Goal: Task Accomplishment & Management: Manage account settings

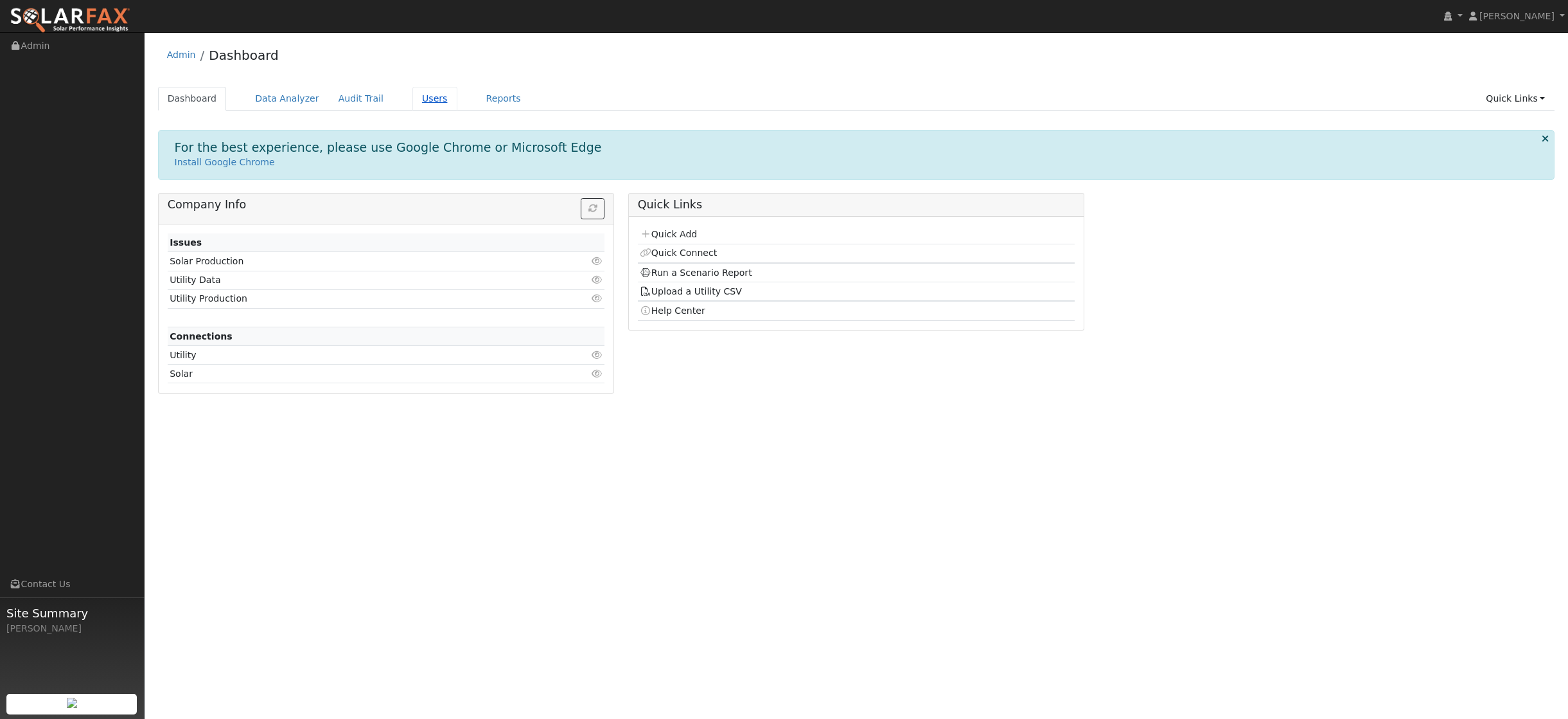
click at [425, 100] on link "Users" at bounding box center [434, 99] width 45 height 24
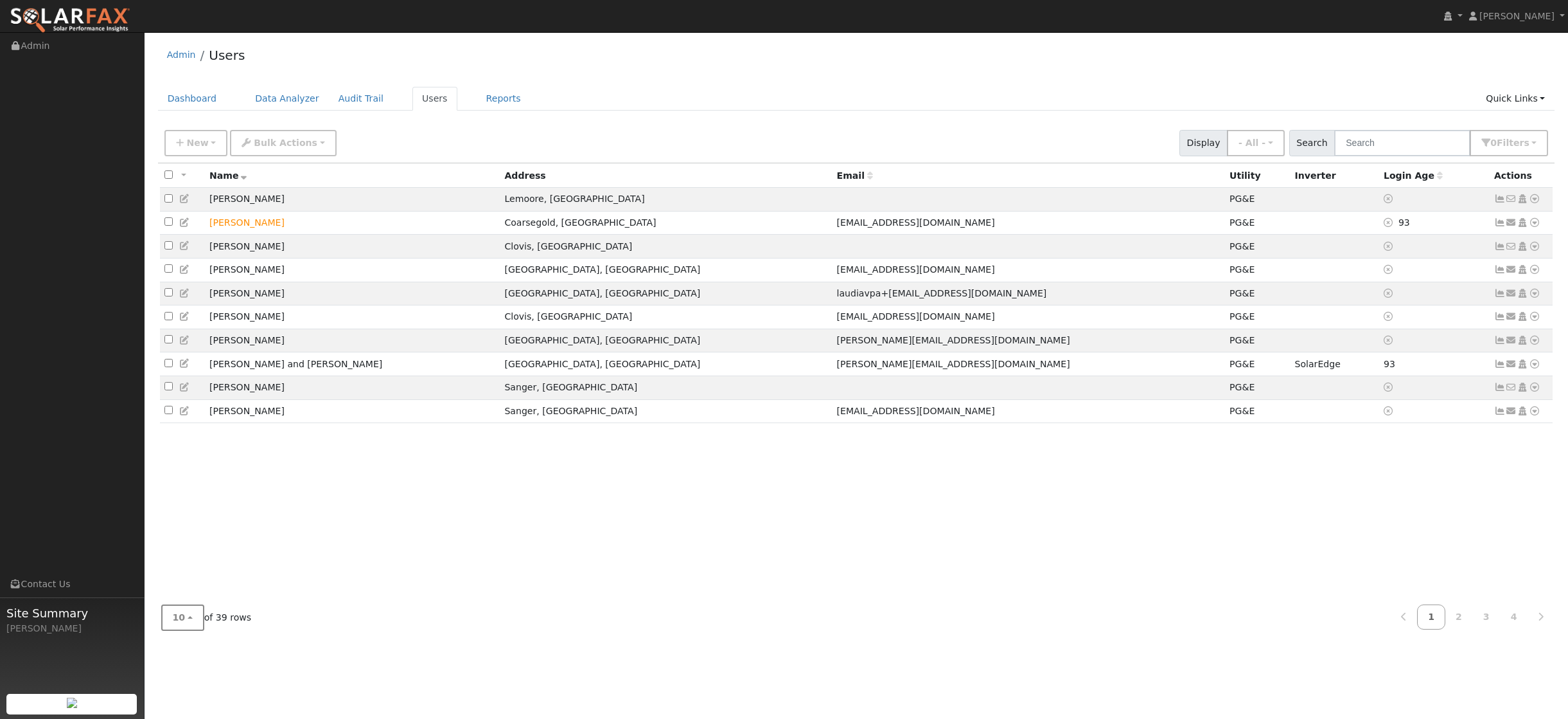
click at [190, 615] on button "10" at bounding box center [183, 617] width 43 height 26
click at [180, 575] on link "50" at bounding box center [207, 571] width 89 height 18
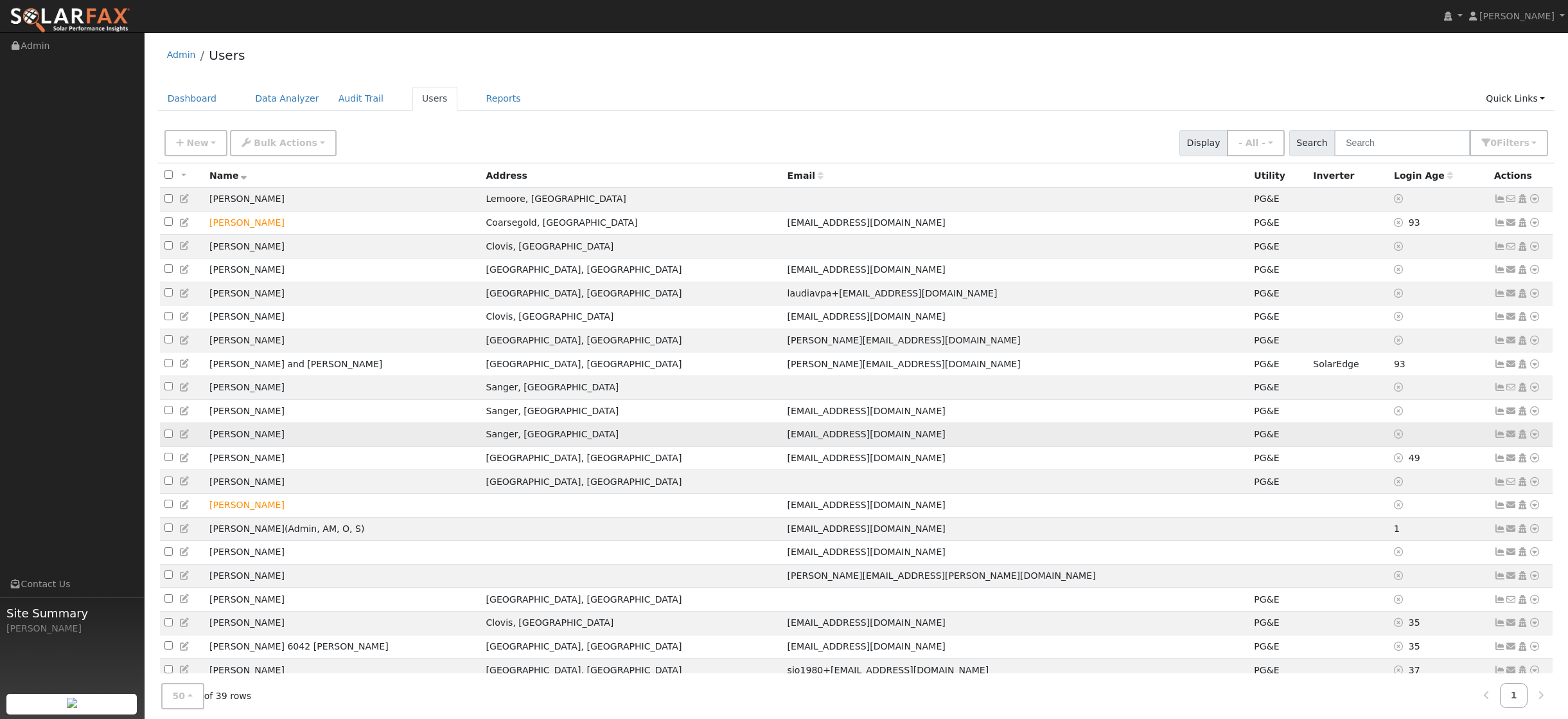
click at [1534, 438] on icon at bounding box center [1535, 434] width 12 height 9
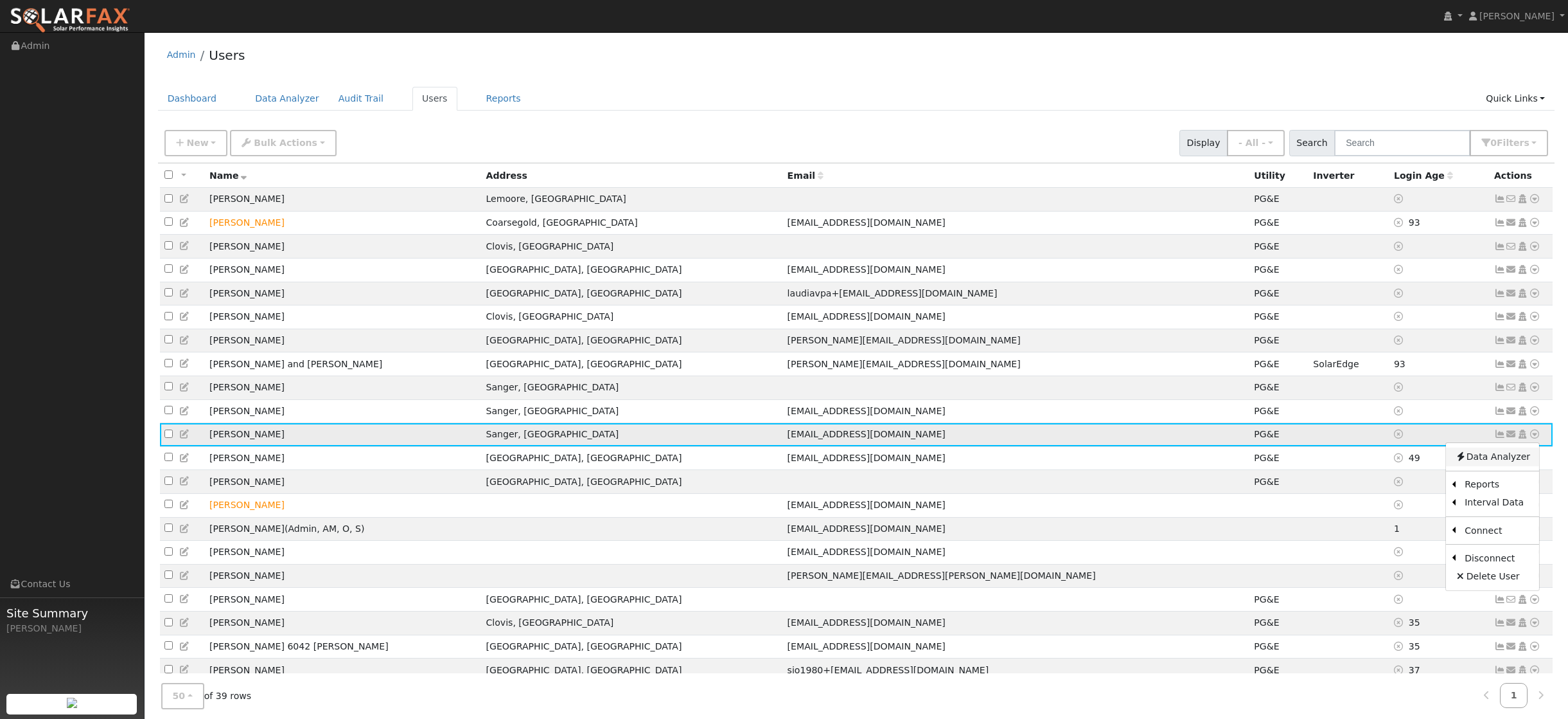
click at [1496, 465] on link "Data Analyzer" at bounding box center [1492, 456] width 93 height 18
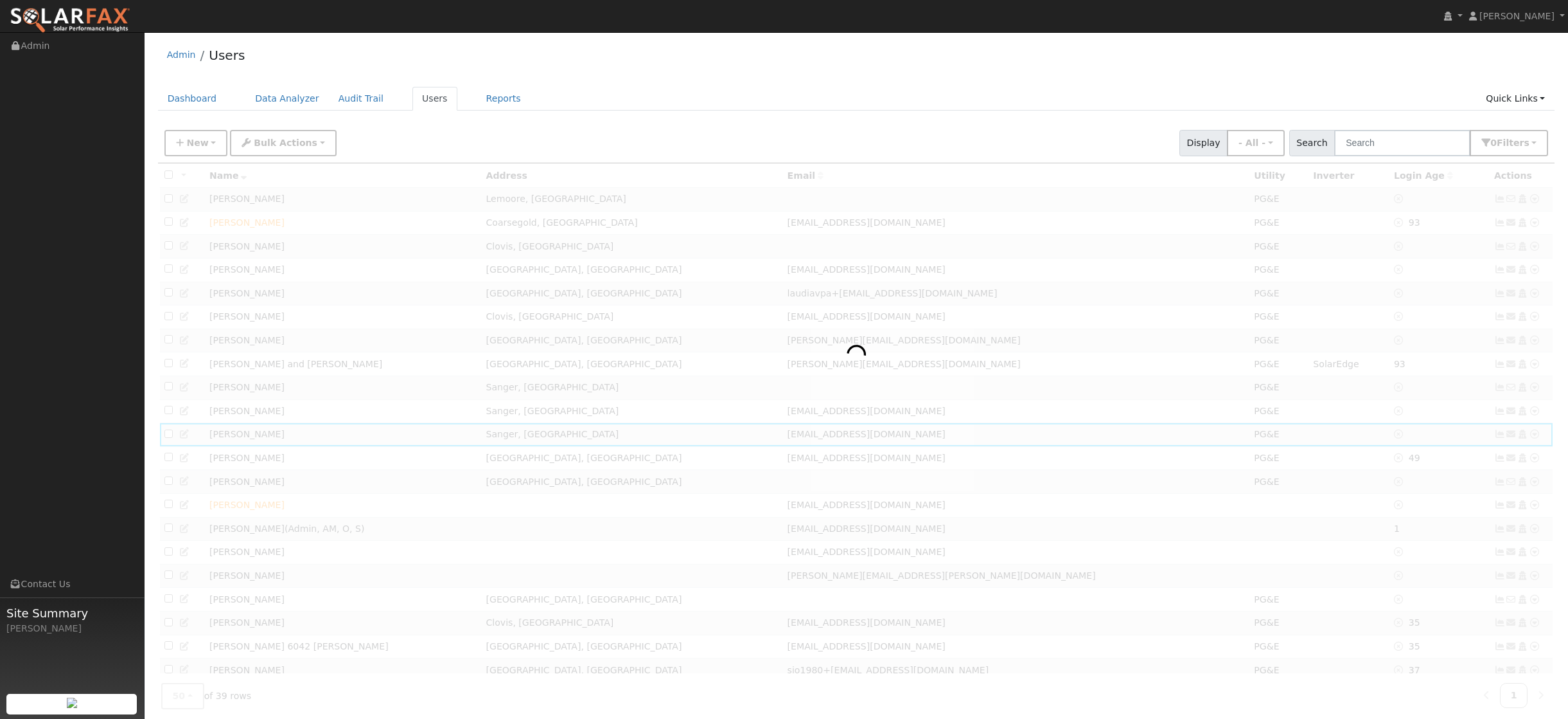
click at [1010, 447] on div at bounding box center [856, 639] width 1398 height 953
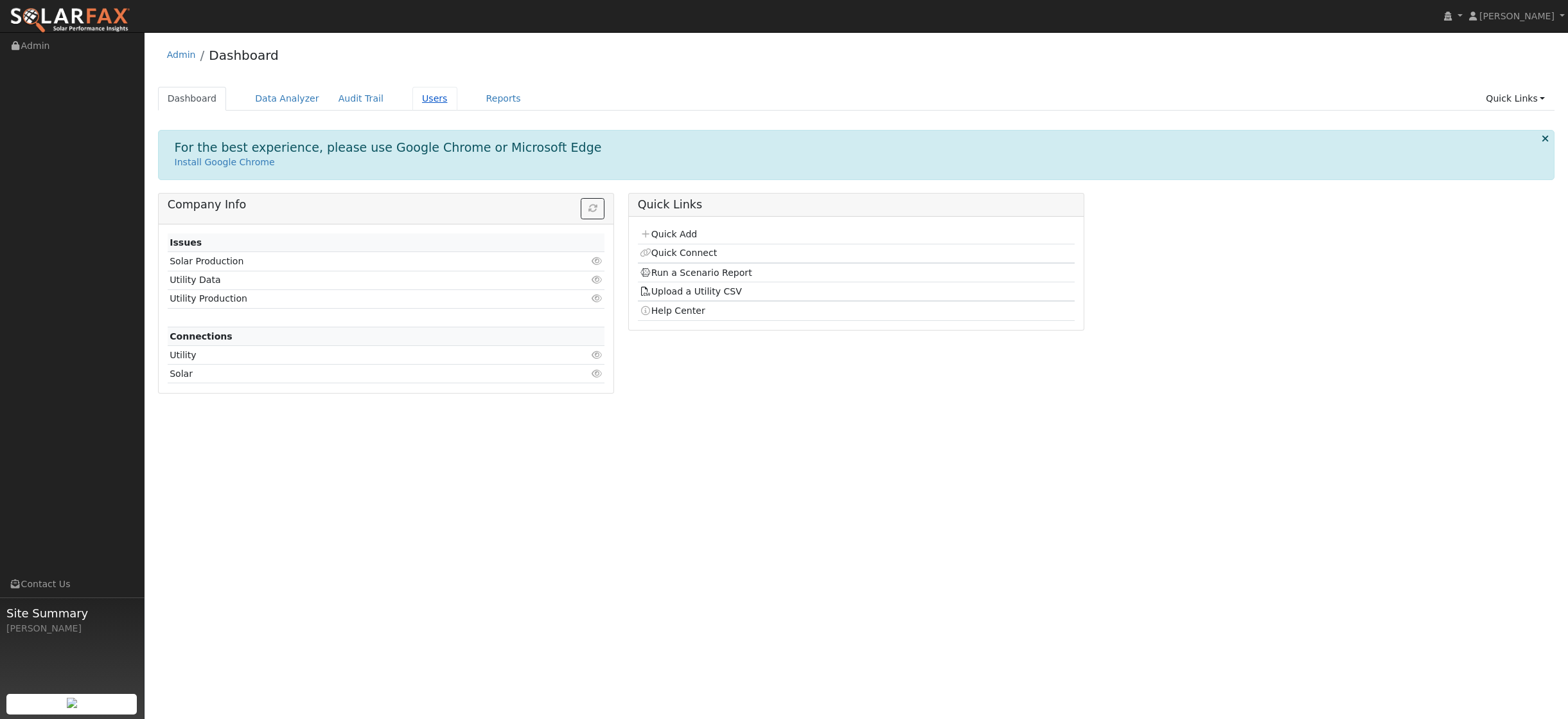
click at [418, 98] on link "Users" at bounding box center [434, 99] width 45 height 24
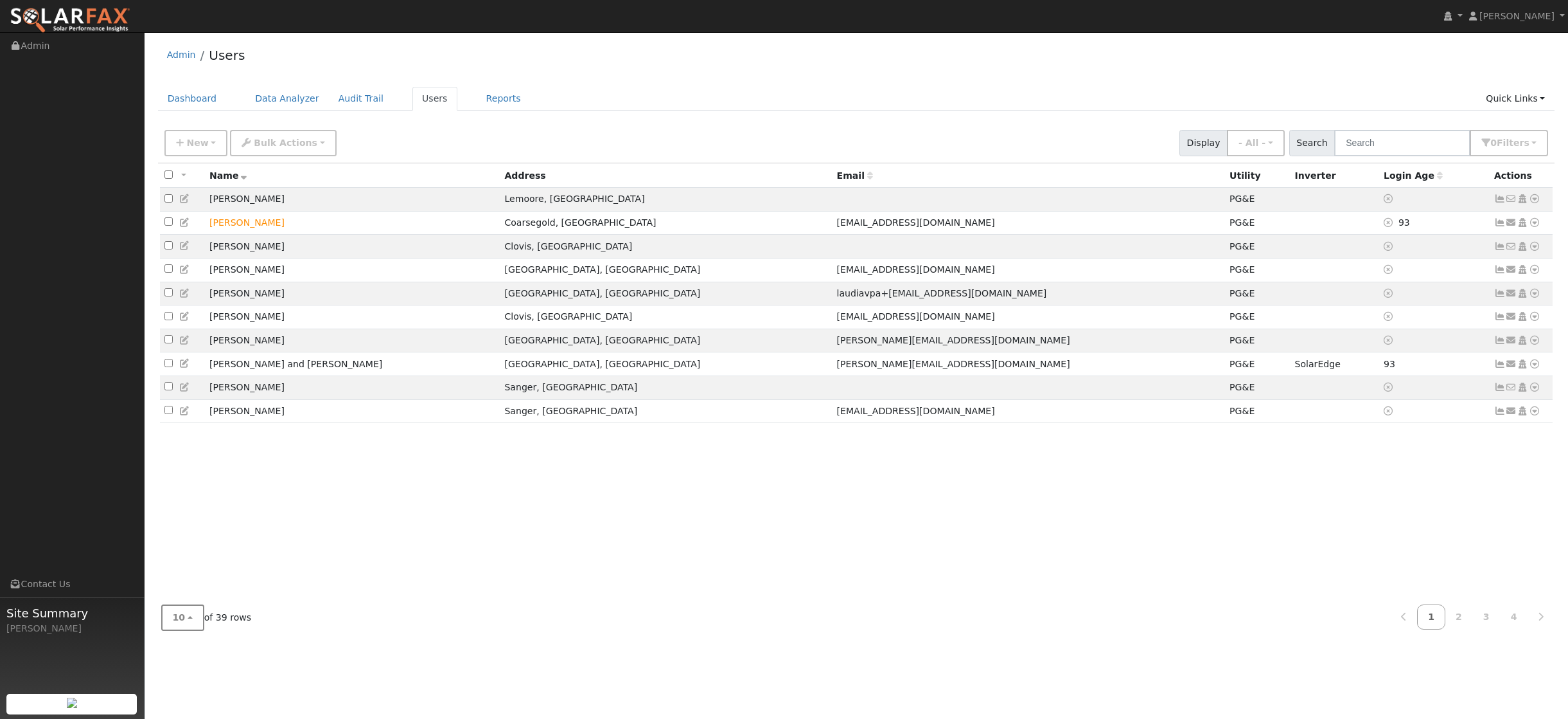
click at [191, 619] on button "10" at bounding box center [183, 617] width 43 height 26
click at [180, 573] on link "50" at bounding box center [207, 571] width 89 height 18
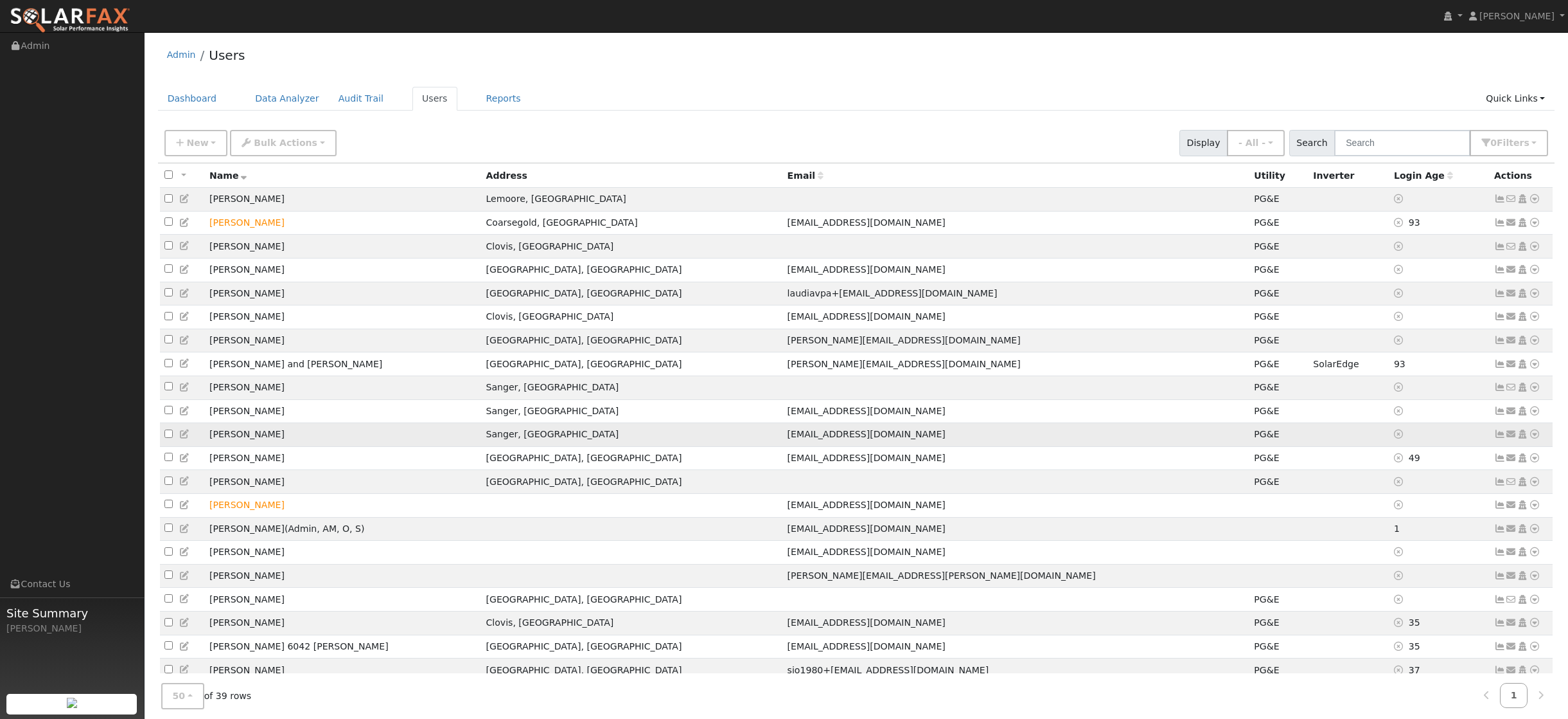
click at [1497, 438] on icon at bounding box center [1500, 434] width 12 height 9
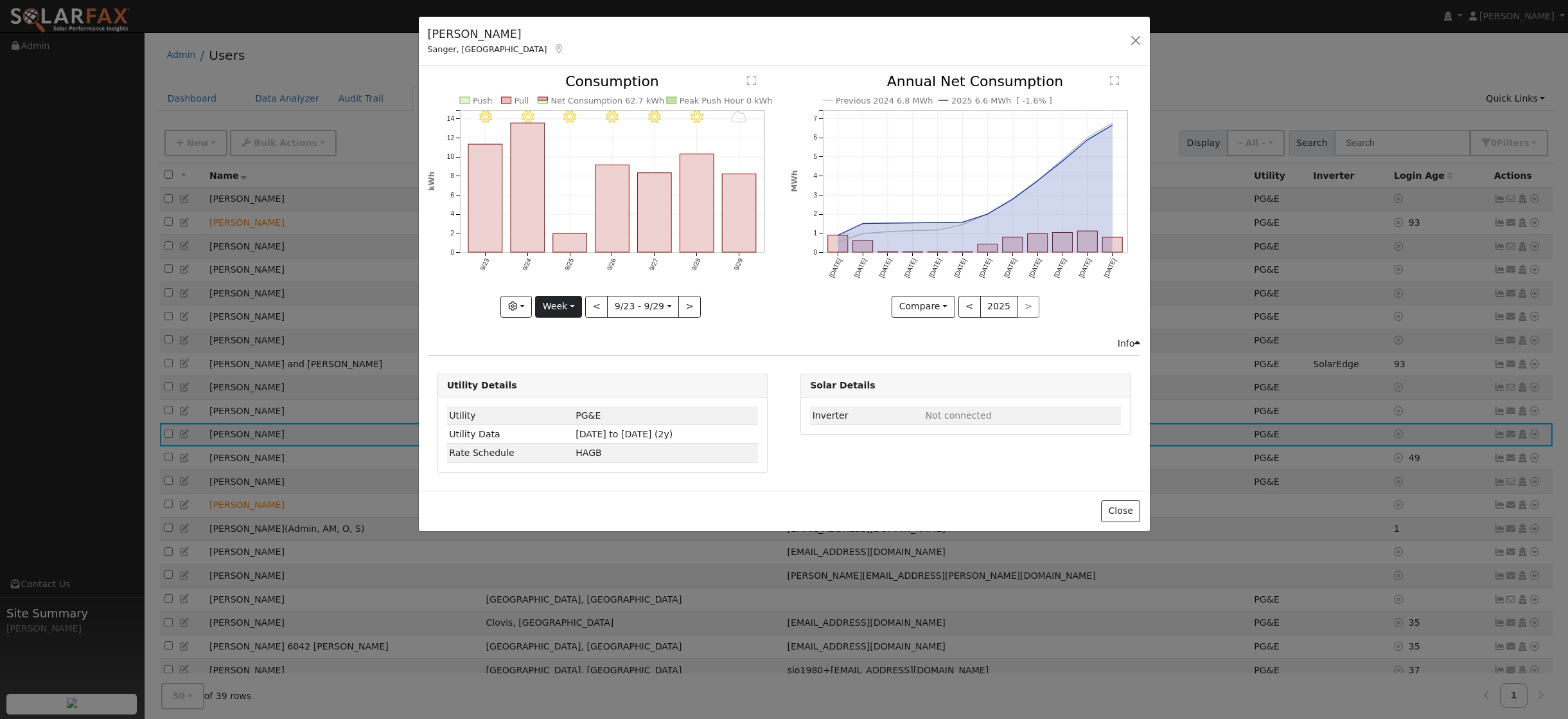
click at [571, 307] on button "Week" at bounding box center [558, 306] width 47 height 22
click at [556, 389] on link "Year" at bounding box center [580, 387] width 89 height 18
type input "[DATE]"
